Goal: Task Accomplishment & Management: Manage account settings

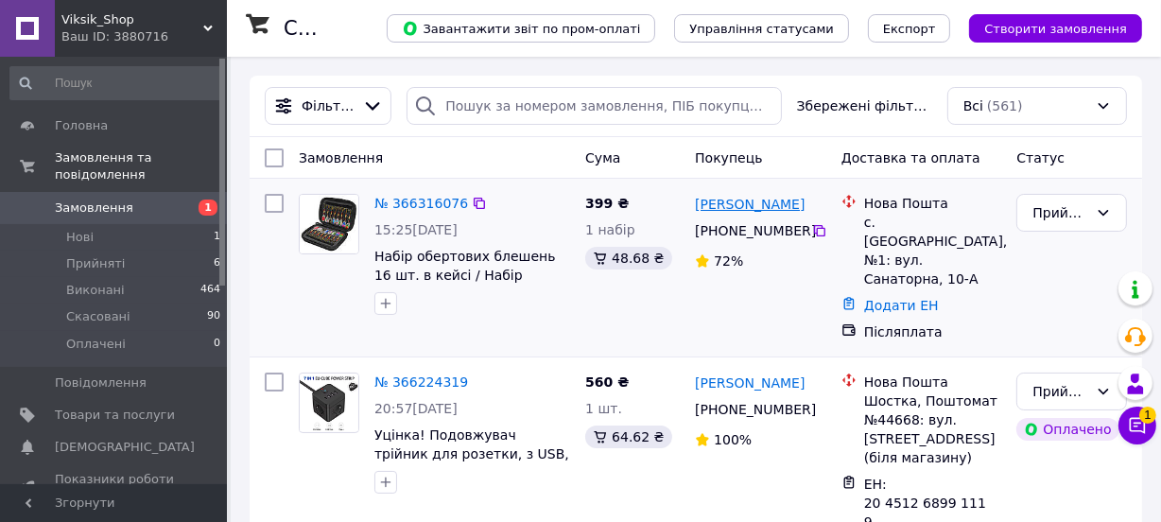
click at [715, 207] on link "[PERSON_NAME]" at bounding box center [750, 204] width 110 height 19
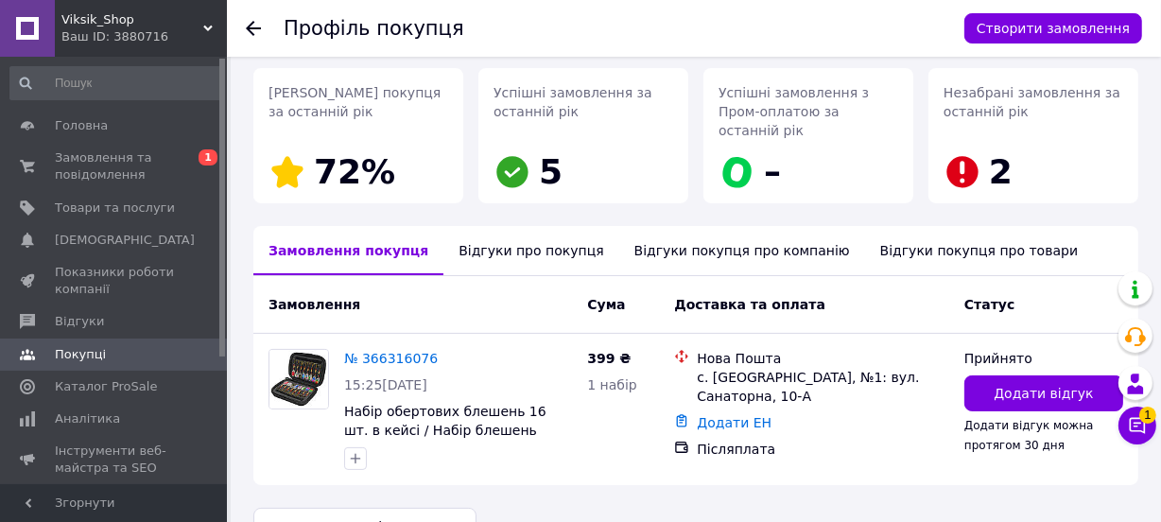
scroll to position [304, 0]
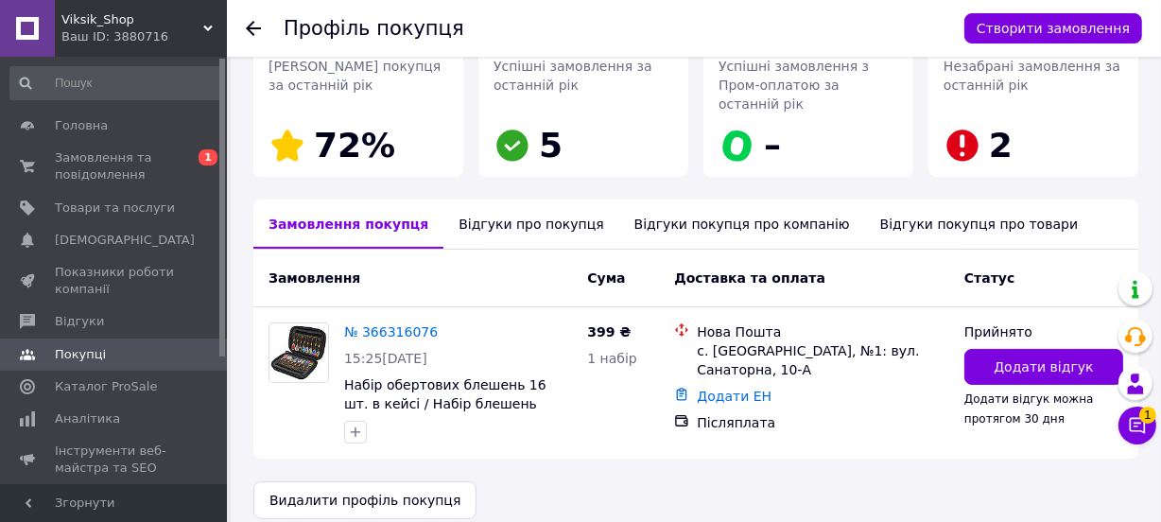
click at [492, 203] on div "Відгуки про покупця" at bounding box center [530, 224] width 175 height 49
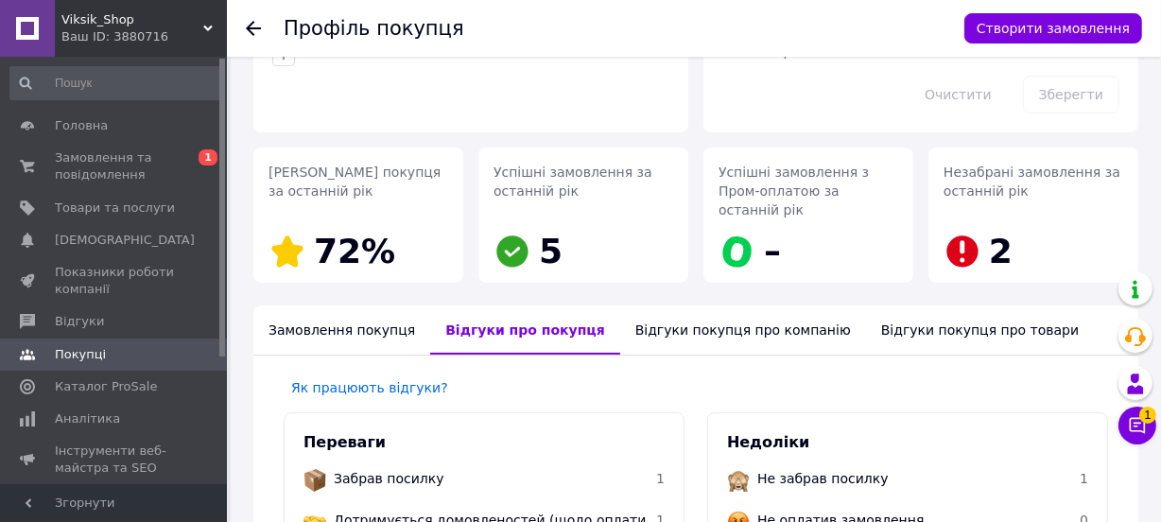
scroll to position [152, 0]
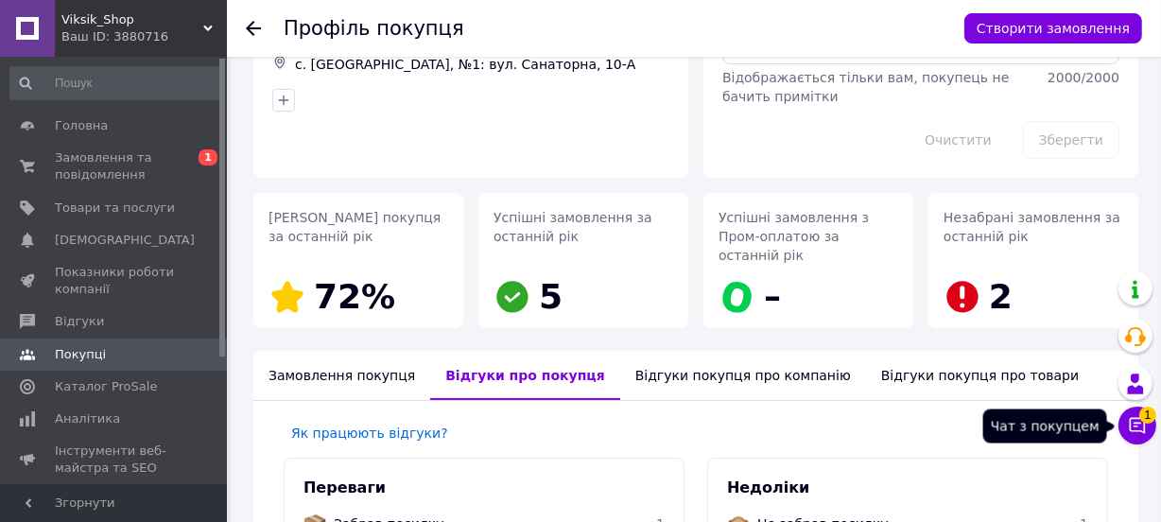
drag, startPoint x: 1125, startPoint y: 415, endPoint x: 1141, endPoint y: 418, distance: 16.3
click at [1136, 417] on button "Чат з покупцем 1" at bounding box center [1138, 426] width 38 height 38
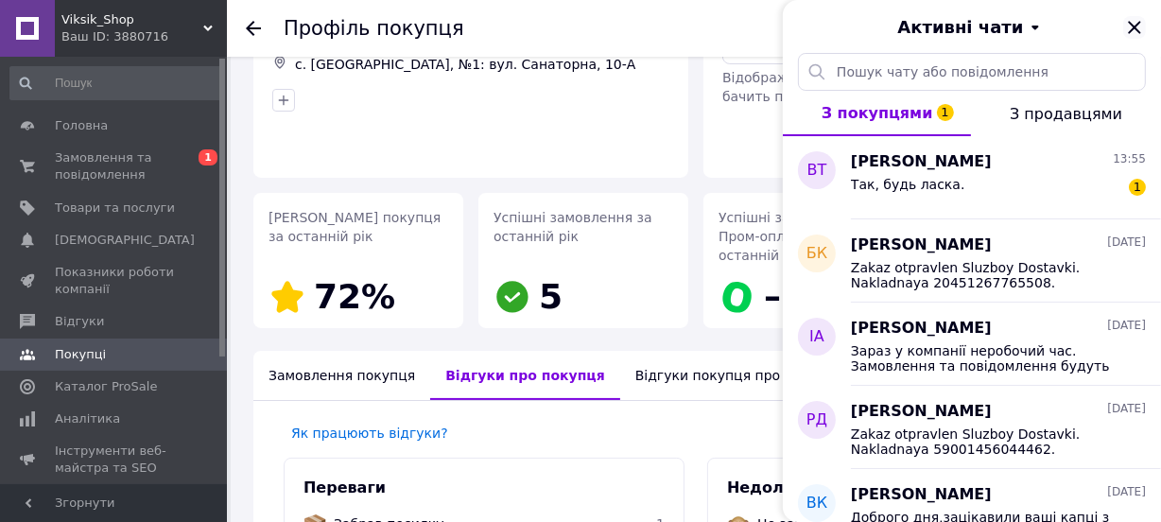
click at [1144, 19] on icon "Закрити" at bounding box center [1134, 27] width 23 height 23
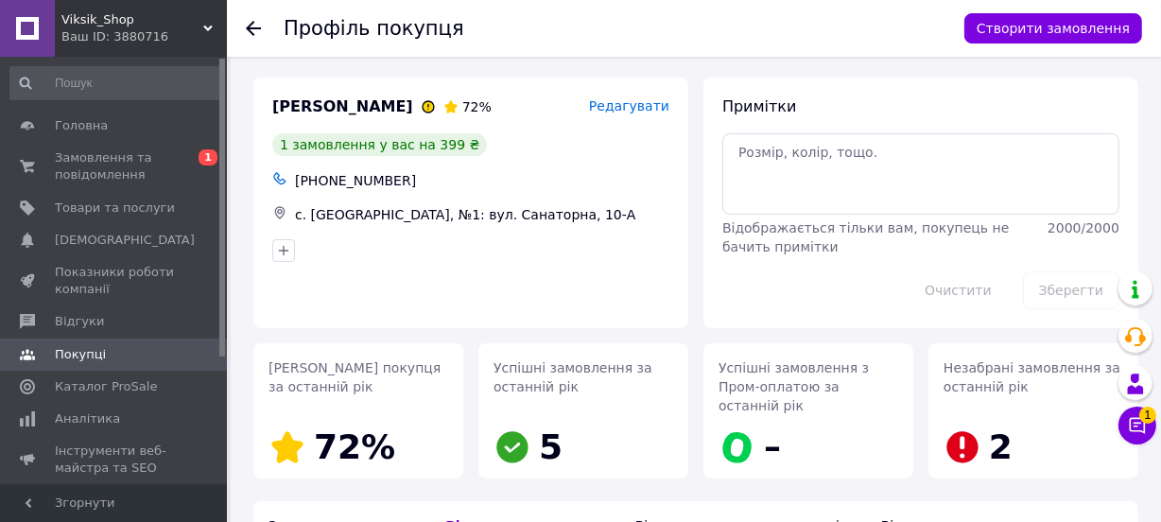
scroll to position [0, 0]
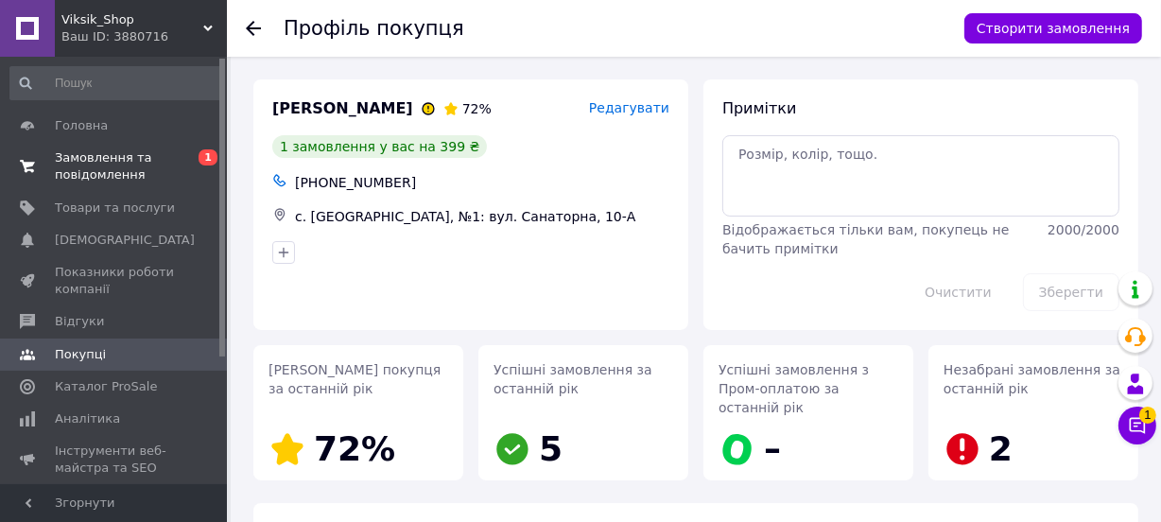
click at [129, 165] on span "Замовлення та повідомлення" at bounding box center [115, 166] width 120 height 34
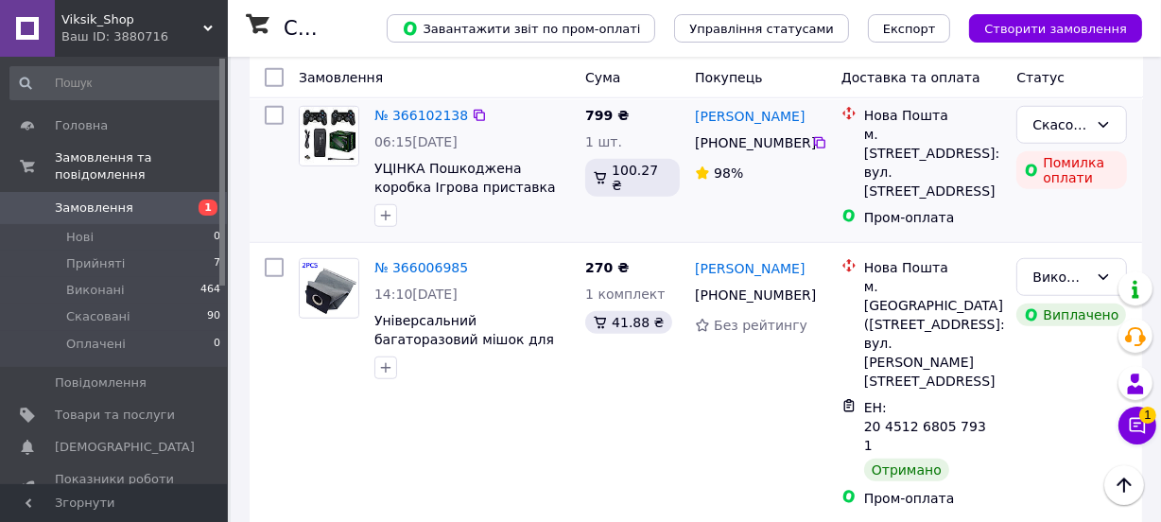
scroll to position [1145, 0]
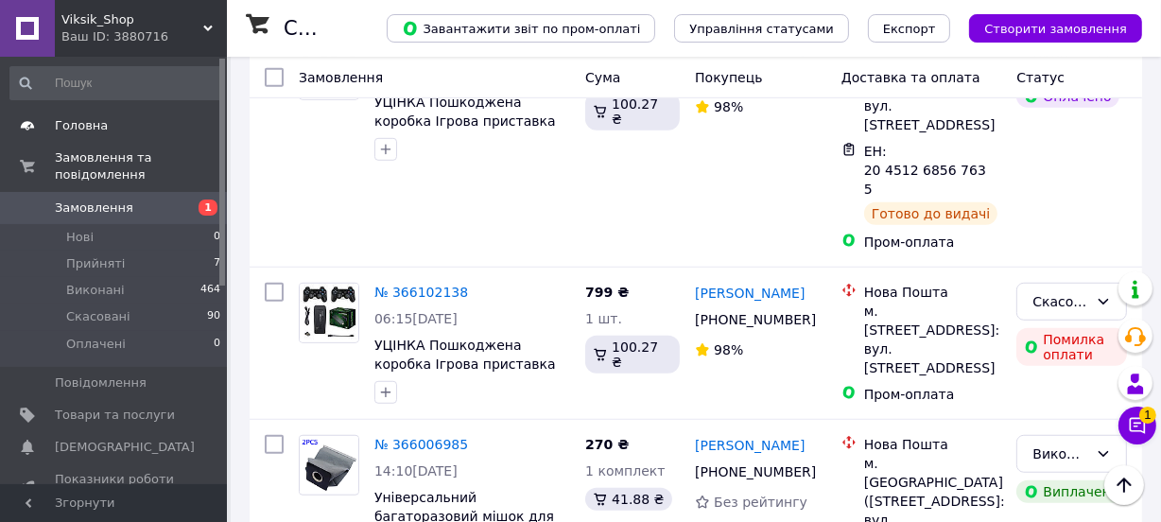
click at [83, 130] on span "Головна" at bounding box center [81, 125] width 53 height 17
